Goal: Transaction & Acquisition: Book appointment/travel/reservation

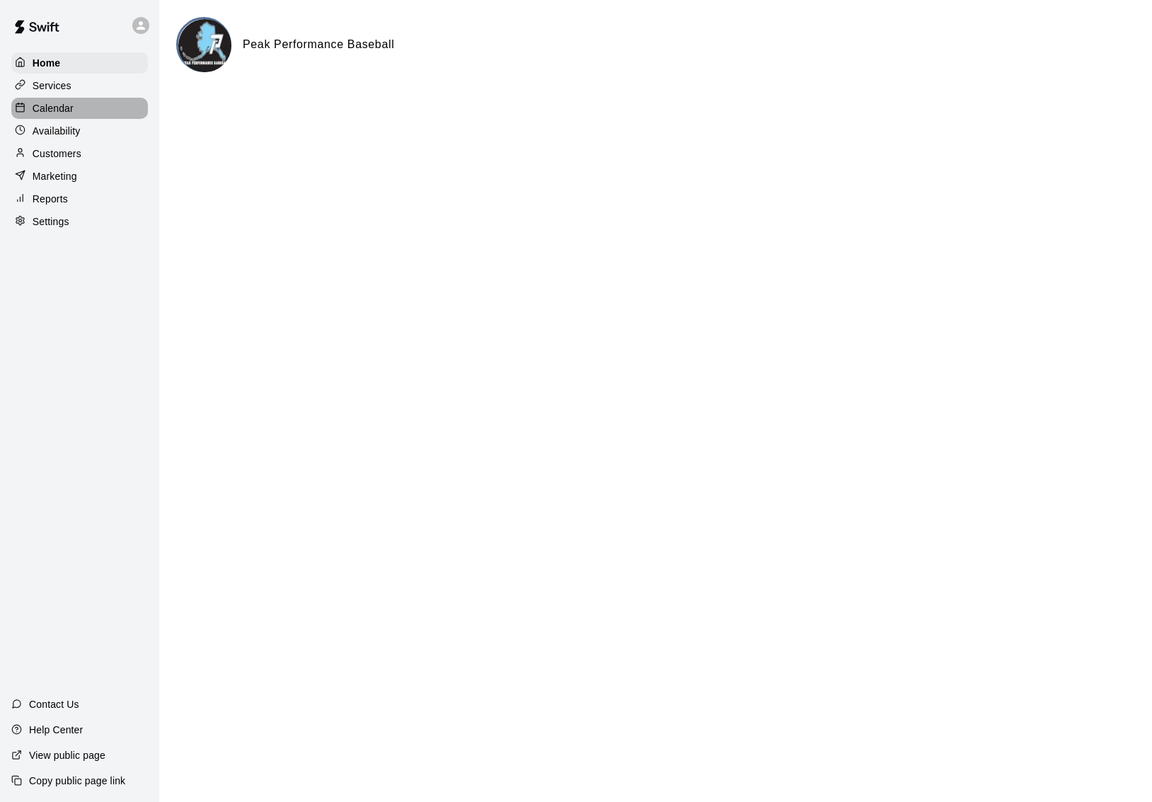
click at [67, 113] on p "Calendar" at bounding box center [53, 108] width 41 height 14
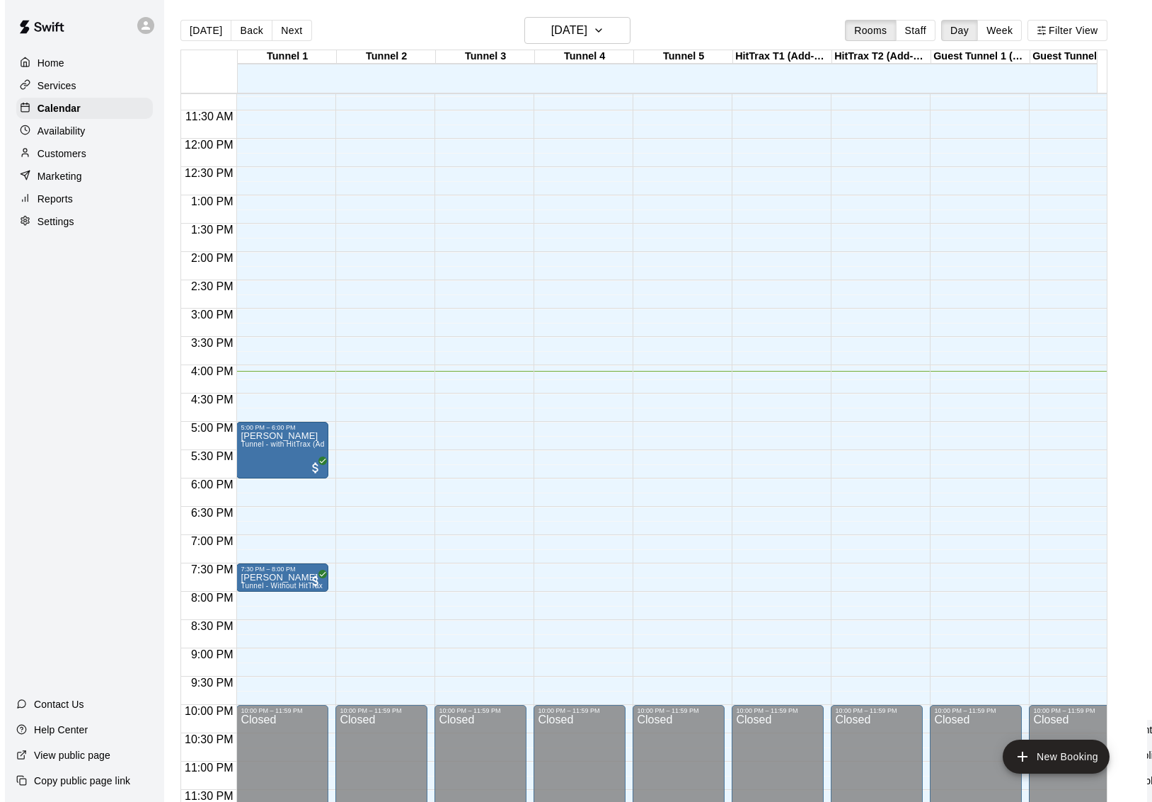
scroll to position [9, 0]
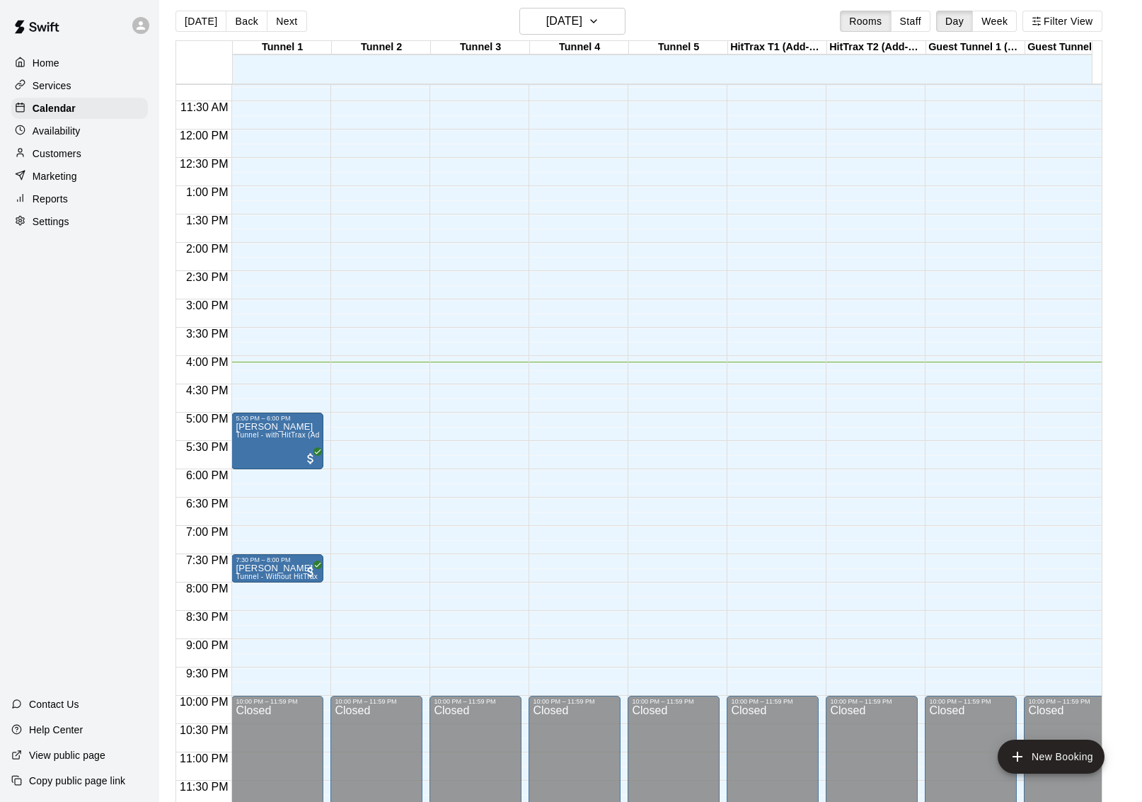
click at [458, 405] on div "12:00 AM – 11:00 AM Closed 10:00 PM – 11:59 PM Closed" at bounding box center [476, 129] width 92 height 1359
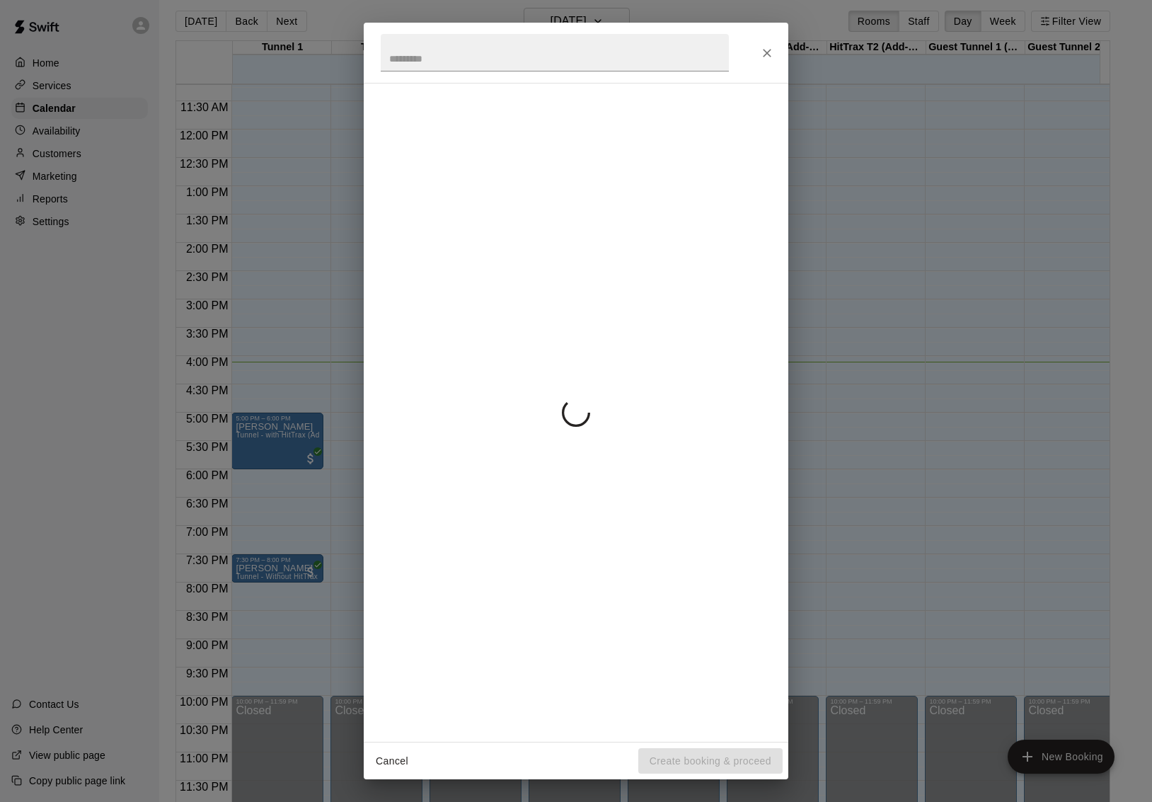
click at [458, 405] on div at bounding box center [576, 412] width 391 height 635
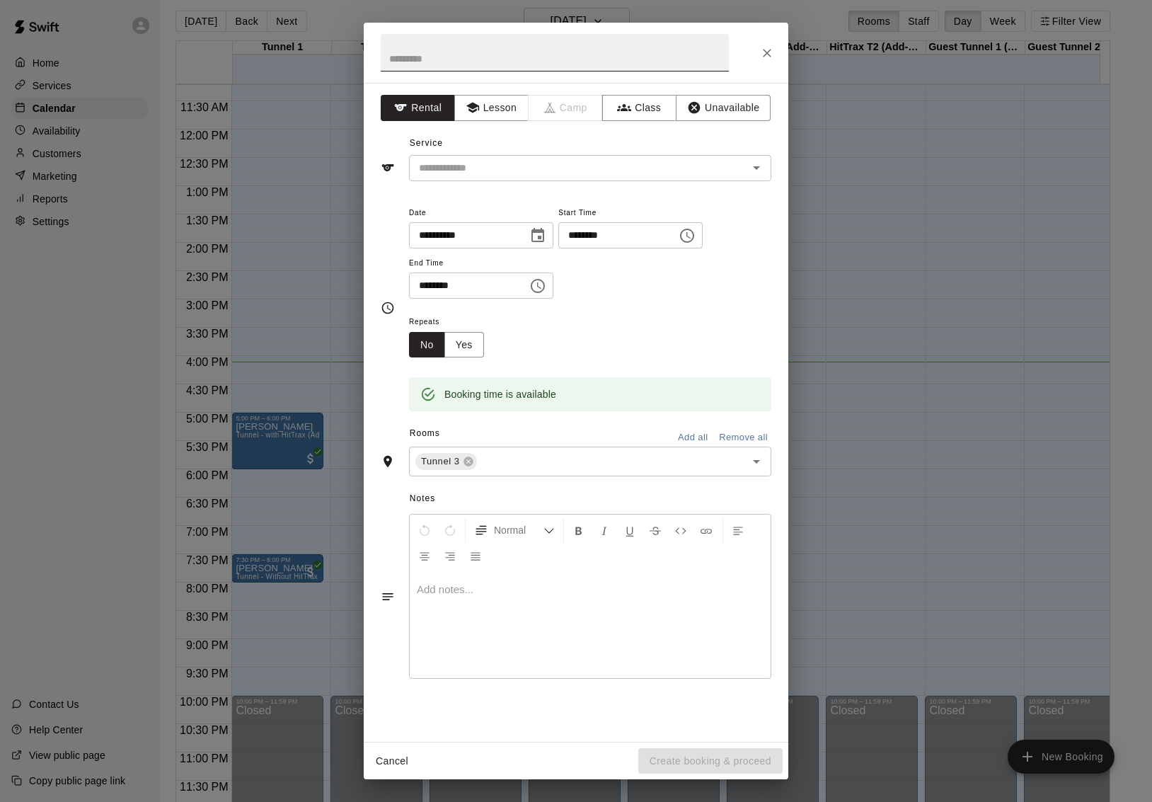
click at [488, 59] on input "text" at bounding box center [555, 53] width 348 height 38
type input "**********"
click at [439, 167] on input "text" at bounding box center [569, 168] width 312 height 18
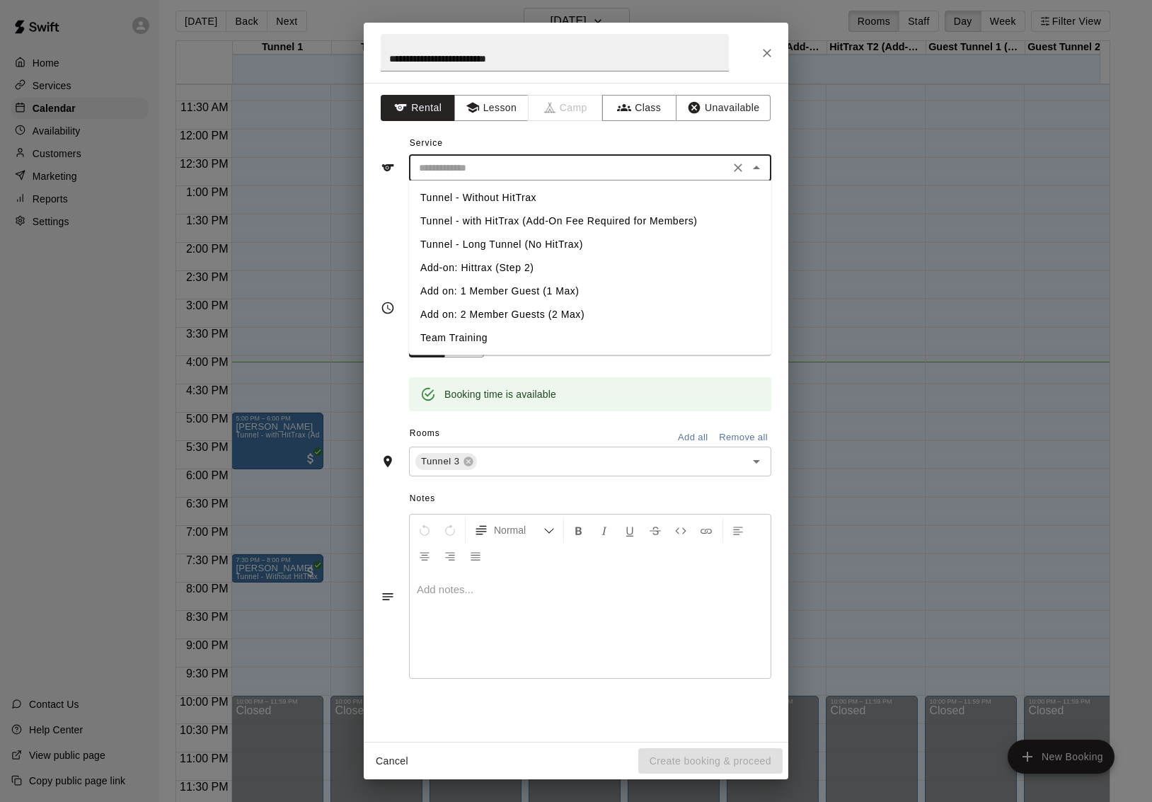
click at [452, 238] on li "Tunnel - Long Tunnel (No HitTrax)" at bounding box center [590, 244] width 362 height 23
type input "**********"
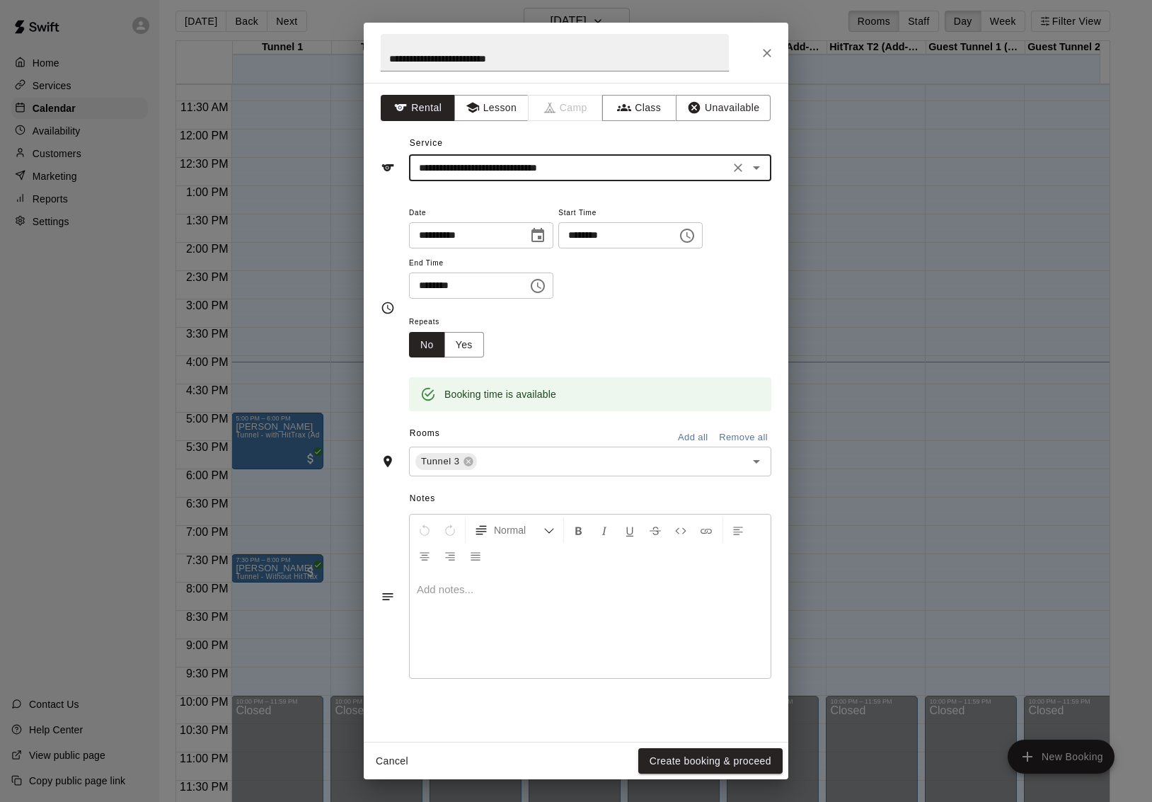
click at [546, 282] on icon "Choose time, selected time is 5:30 PM" at bounding box center [537, 285] width 17 height 17
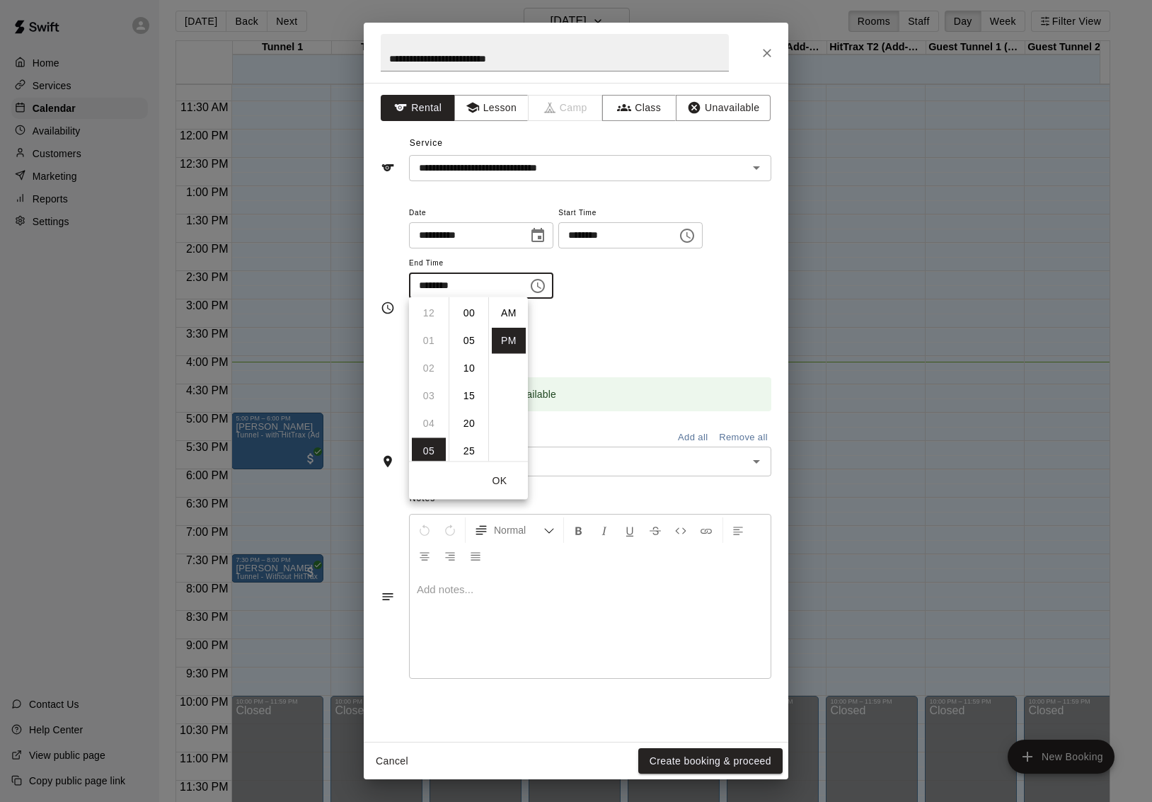
scroll to position [25, 0]
click at [428, 373] on li "07" at bounding box center [429, 368] width 34 height 26
click at [429, 316] on li "06" at bounding box center [429, 312] width 34 height 26
type input "********"
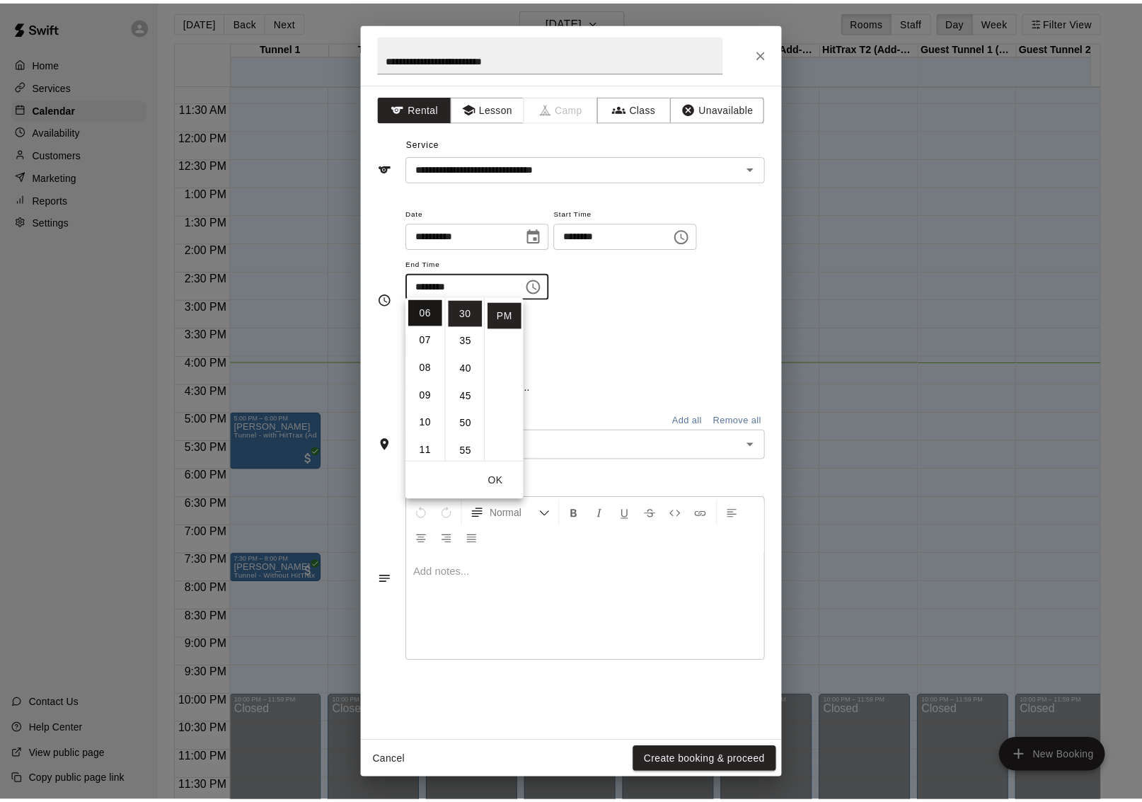
scroll to position [166, 0]
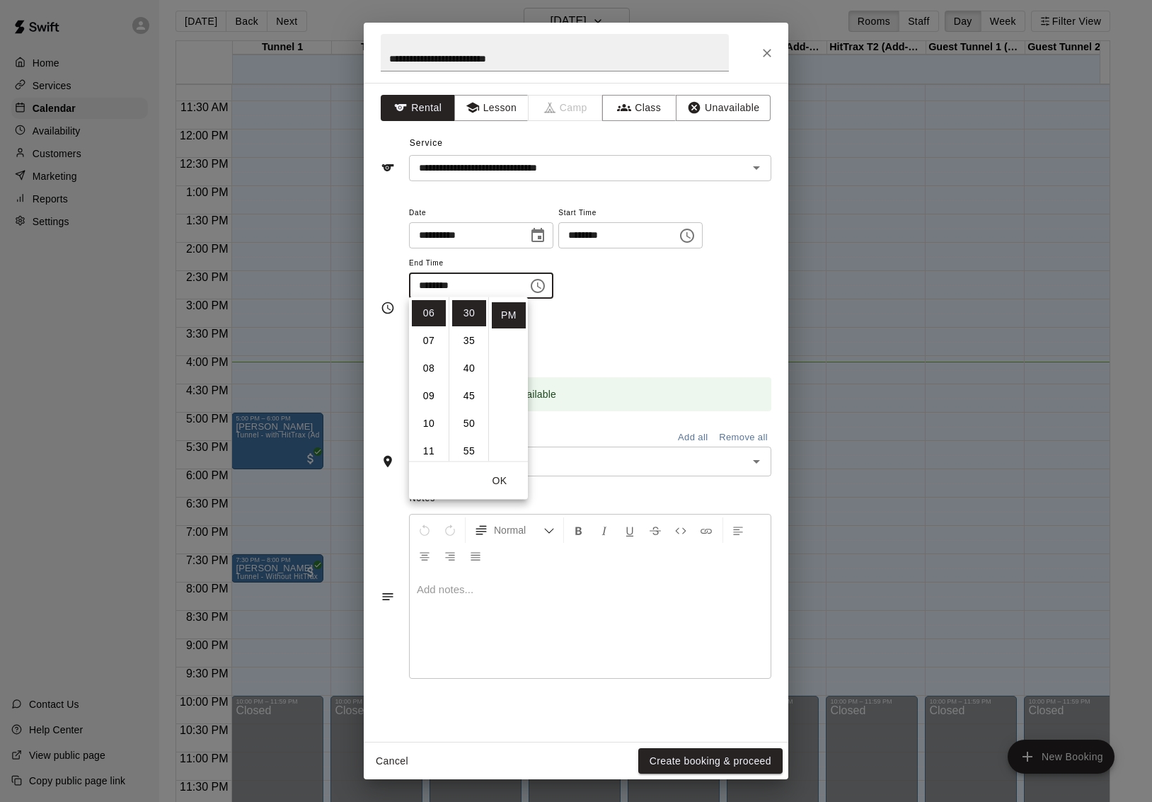
click at [576, 328] on div "Repeats No Yes" at bounding box center [590, 335] width 362 height 45
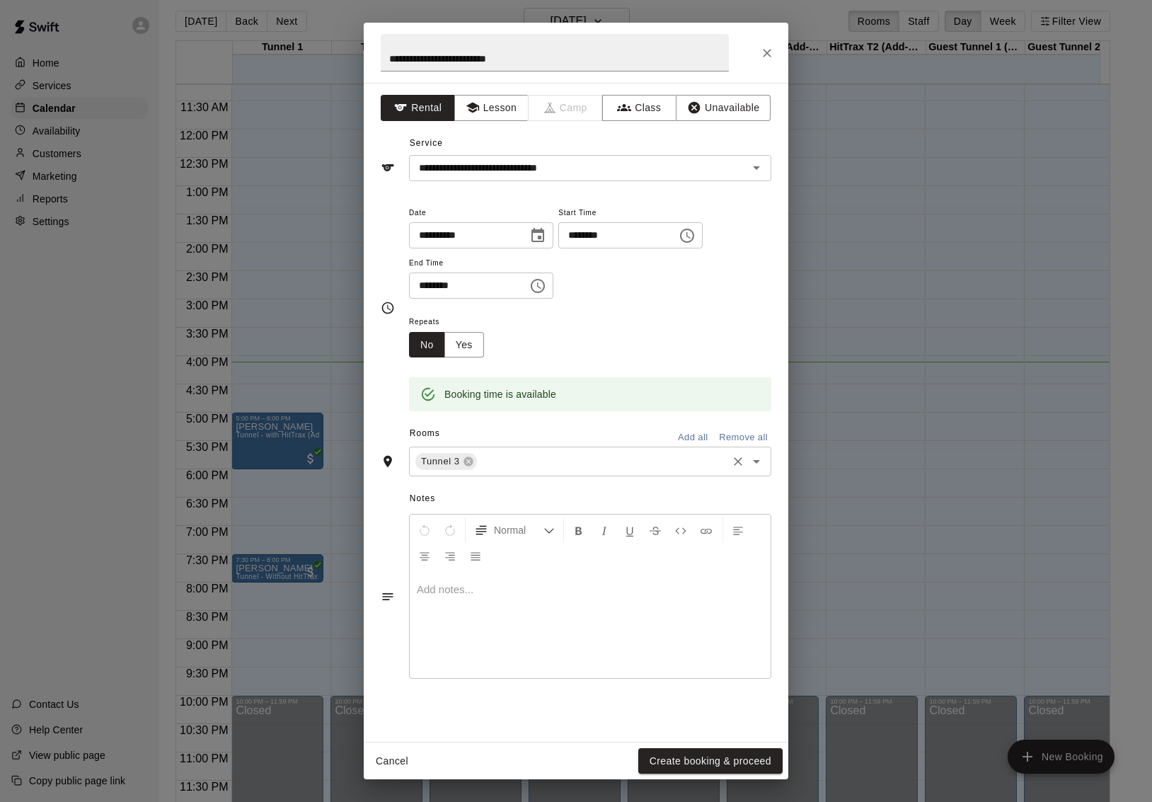
click at [541, 453] on input "text" at bounding box center [602, 462] width 246 height 18
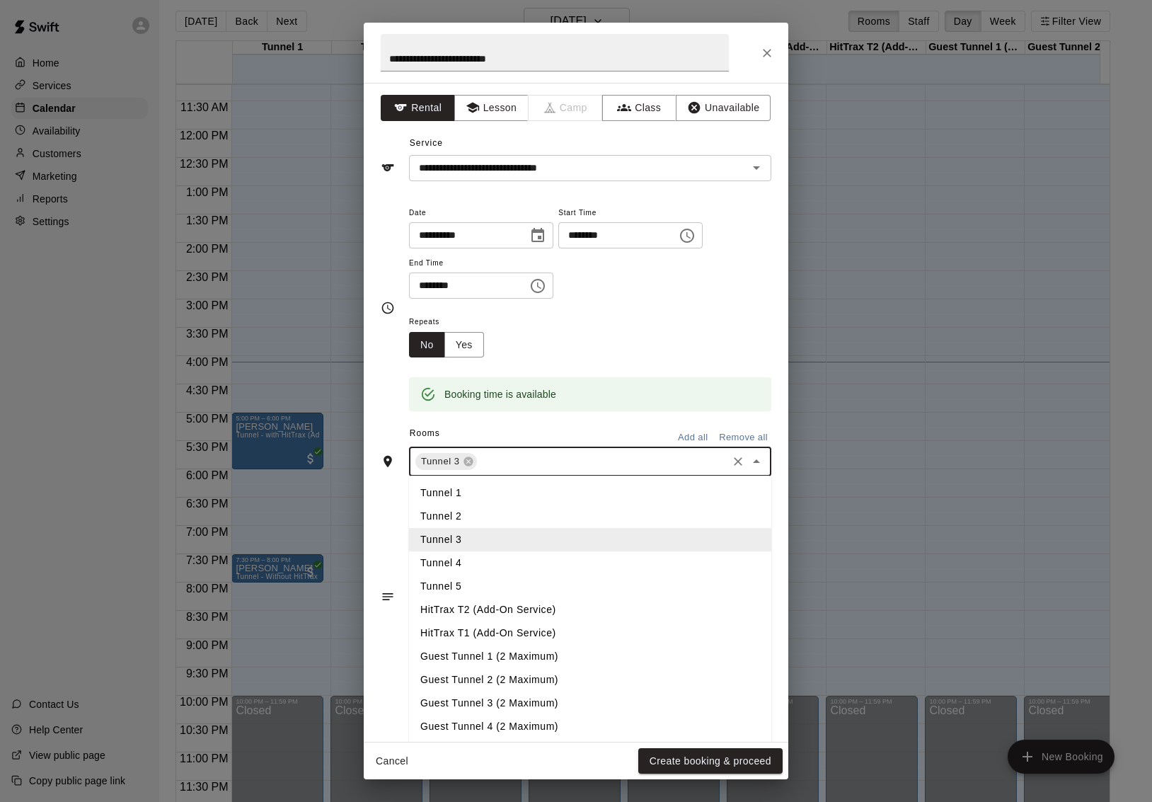
click at [488, 560] on li "Tunnel 4" at bounding box center [590, 562] width 362 height 23
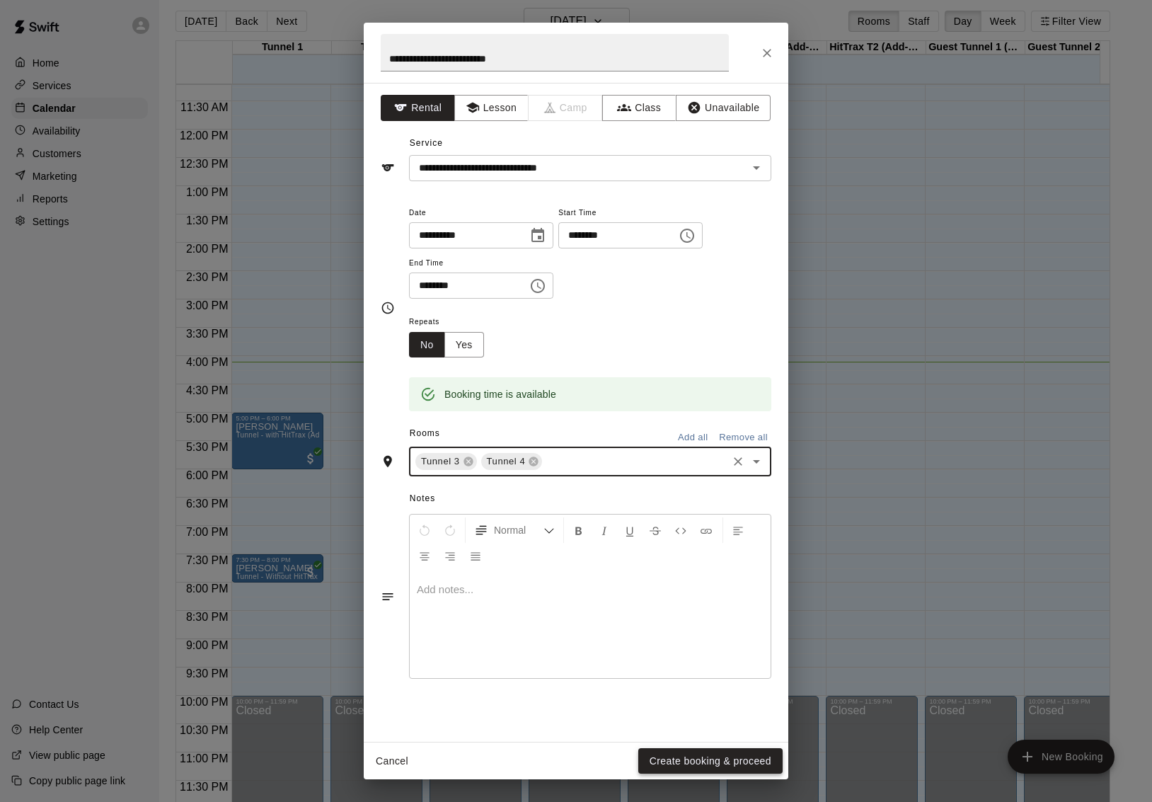
click at [687, 760] on button "Create booking & proceed" at bounding box center [710, 761] width 144 height 26
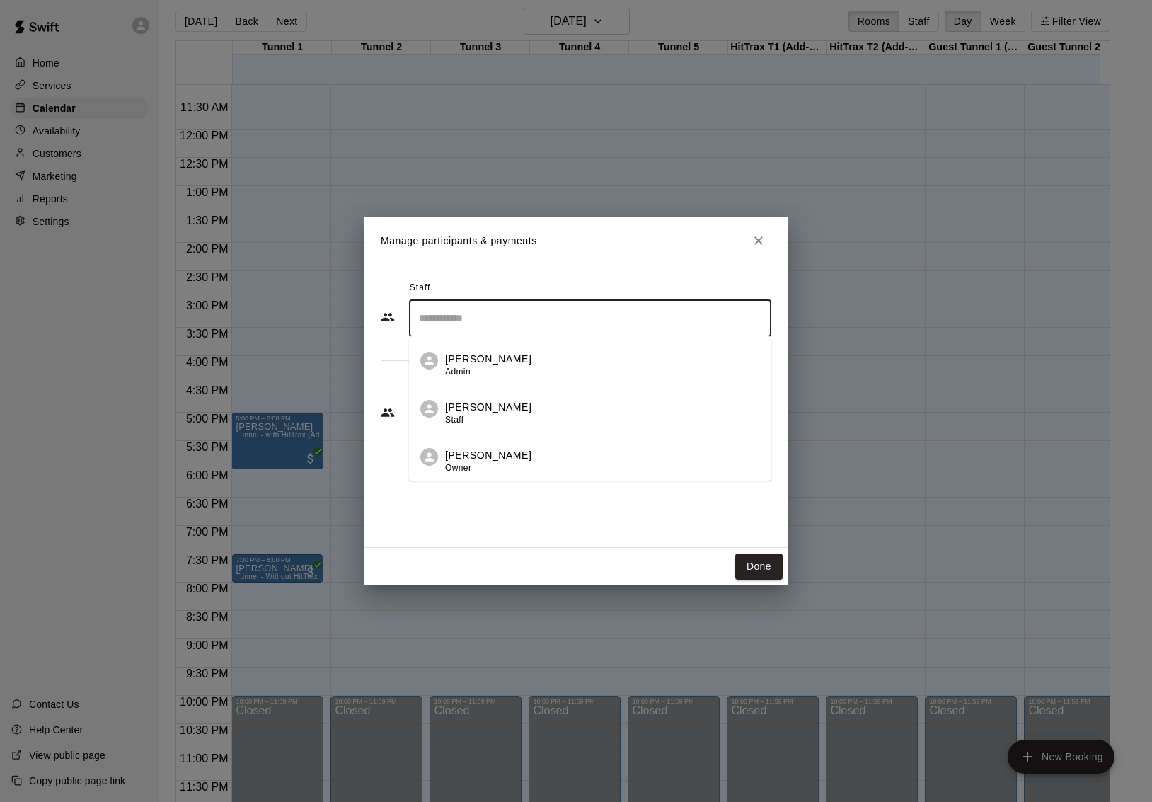
click at [536, 319] on input "Search staff" at bounding box center [590, 318] width 350 height 25
click at [507, 453] on p "[PERSON_NAME]" at bounding box center [488, 455] width 86 height 15
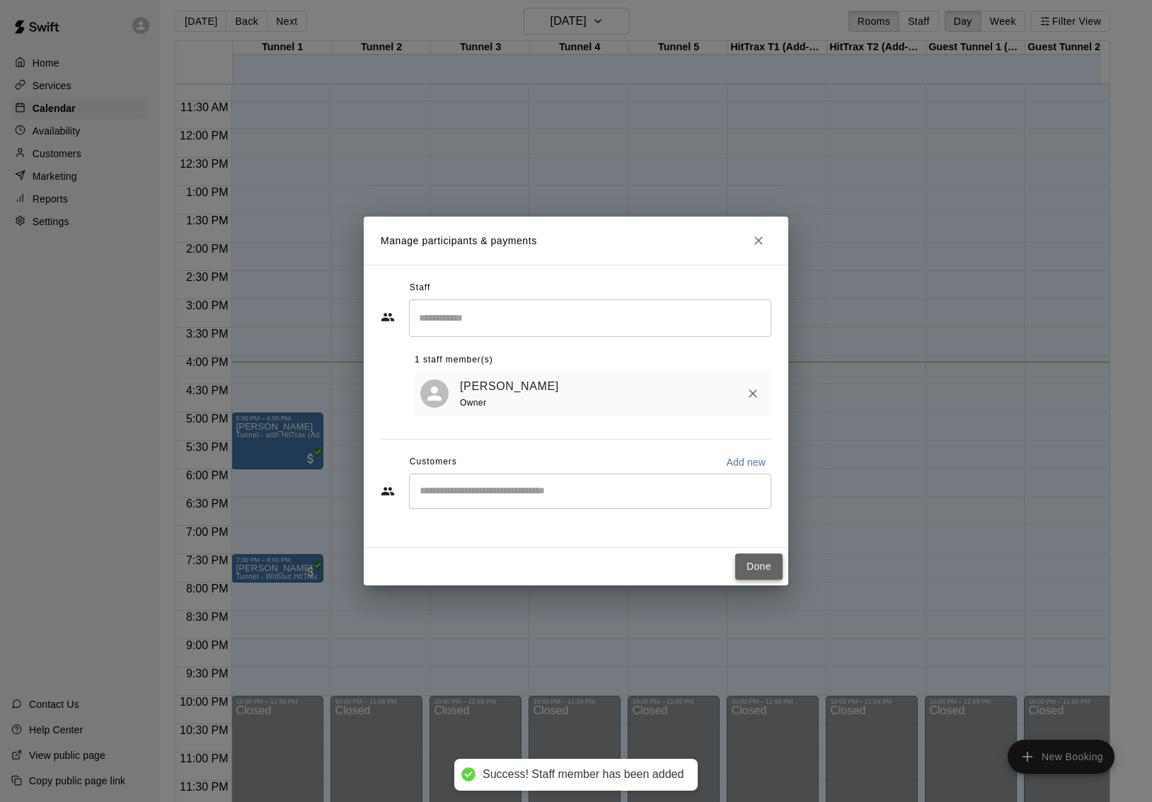
click at [743, 566] on button "Done" at bounding box center [758, 566] width 47 height 26
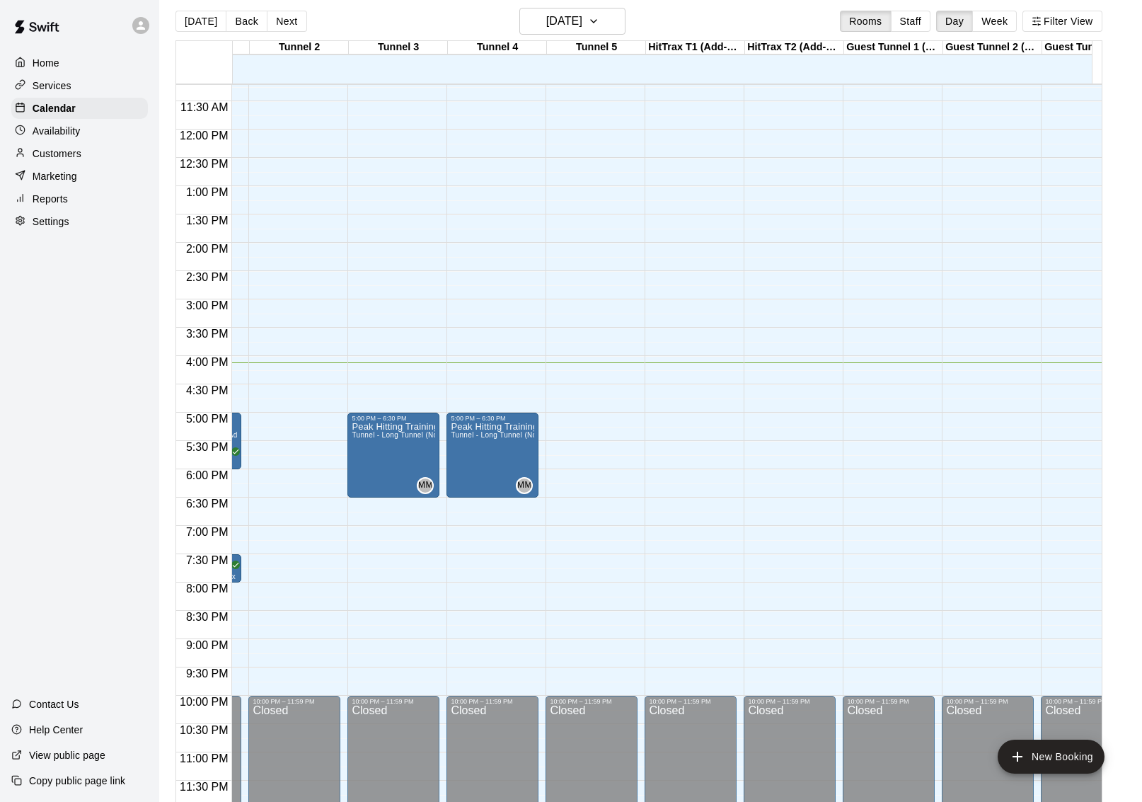
scroll to position [0, 0]
